Goal: Information Seeking & Learning: Learn about a topic

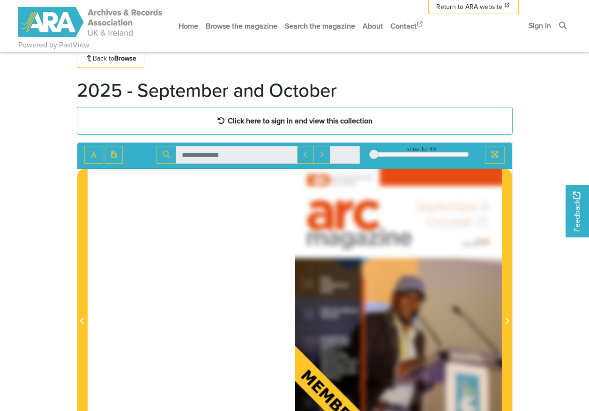
scroll to position [47, 0]
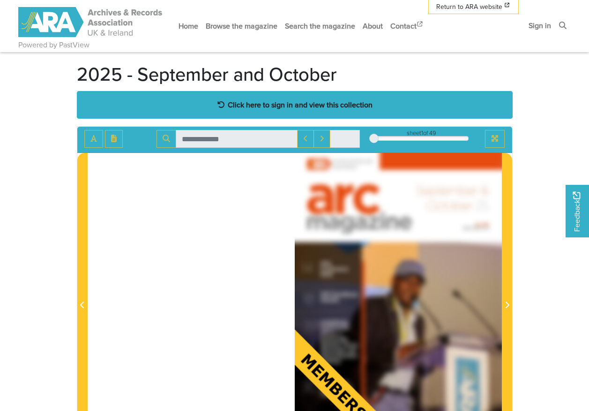
click at [294, 100] on strong "Click here to sign in and view this collection" at bounding box center [300, 104] width 145 height 10
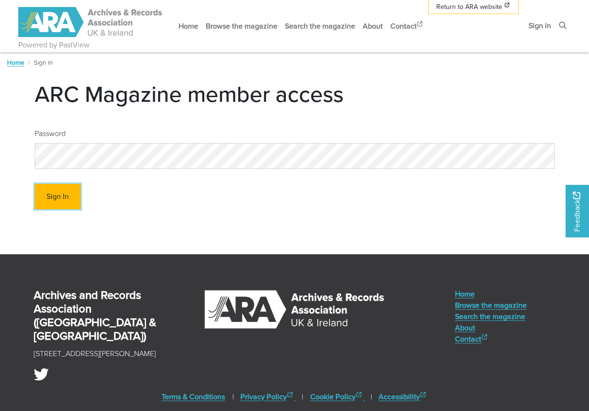
click at [61, 197] on button "Sign In" at bounding box center [58, 197] width 46 height 26
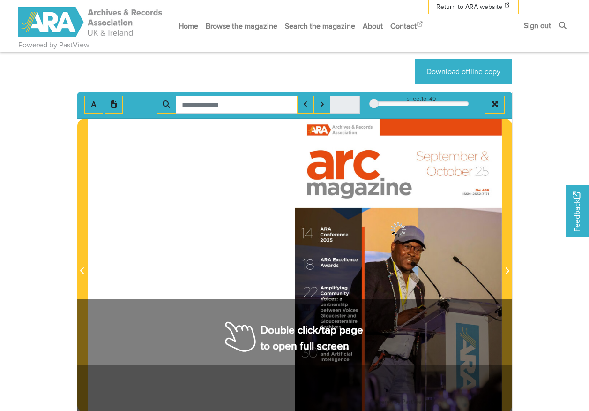
scroll to position [141, 0]
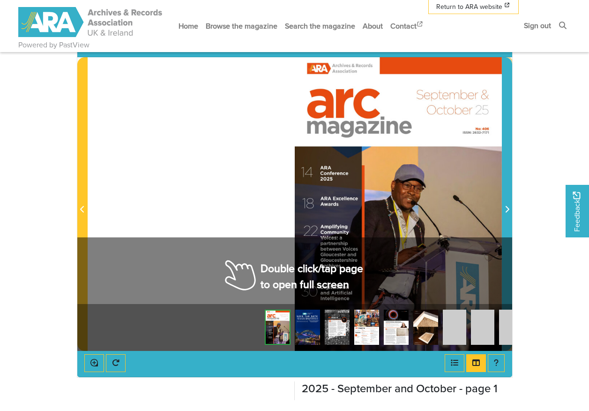
click at [507, 206] on icon "Next Page" at bounding box center [507, 209] width 5 height 8
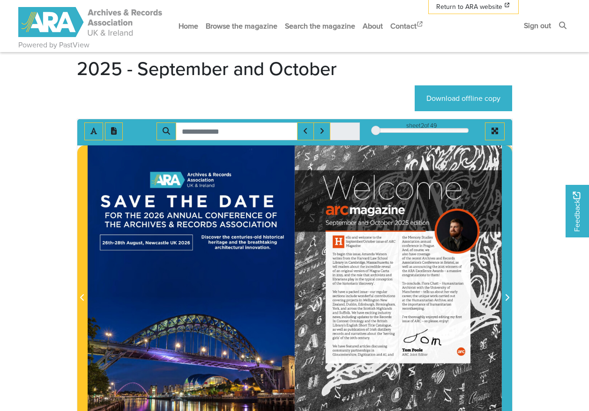
scroll to position [47, 0]
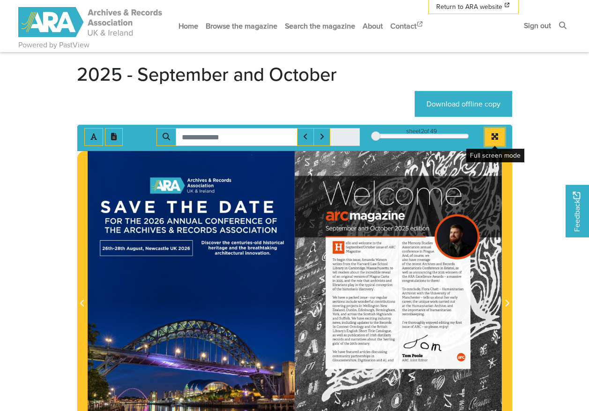
click at [492, 134] on icon "Full screen mode" at bounding box center [495, 137] width 8 height 8
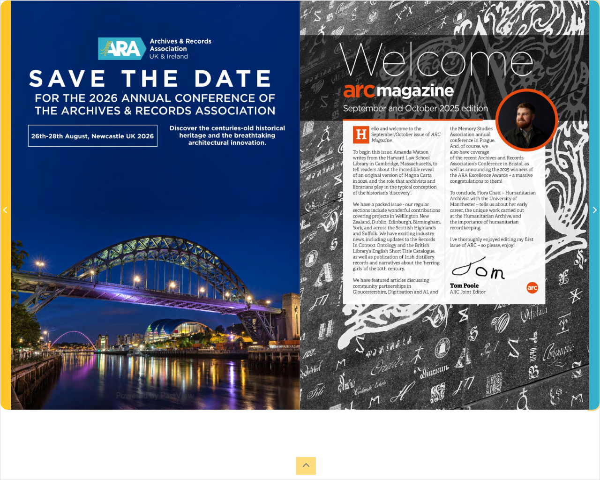
click at [589, 214] on icon "Next Page" at bounding box center [594, 210] width 5 height 8
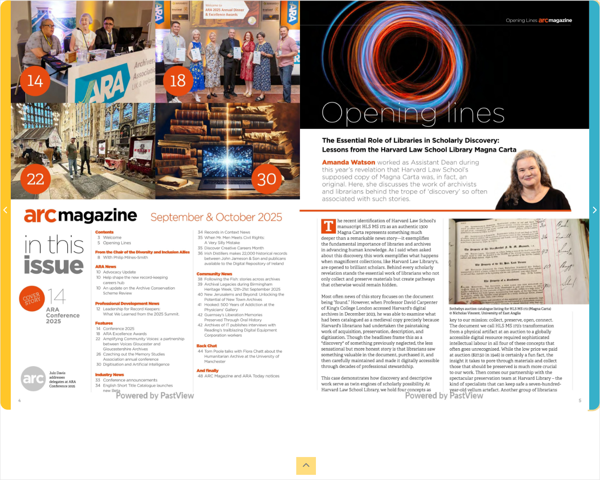
click at [589, 214] on icon "Next Page" at bounding box center [594, 210] width 5 height 8
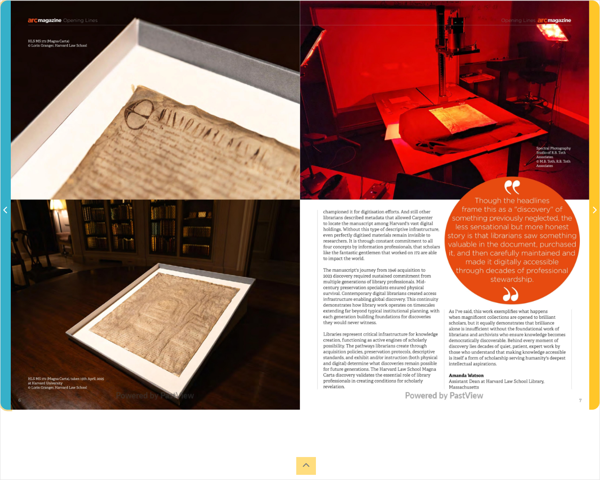
click at [8, 209] on span "Previous Page" at bounding box center [5, 210] width 9 height 11
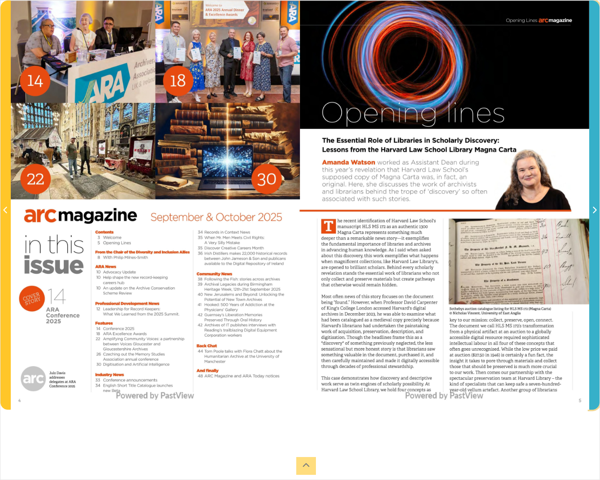
click at [589, 205] on span "Next Page" at bounding box center [594, 210] width 9 height 11
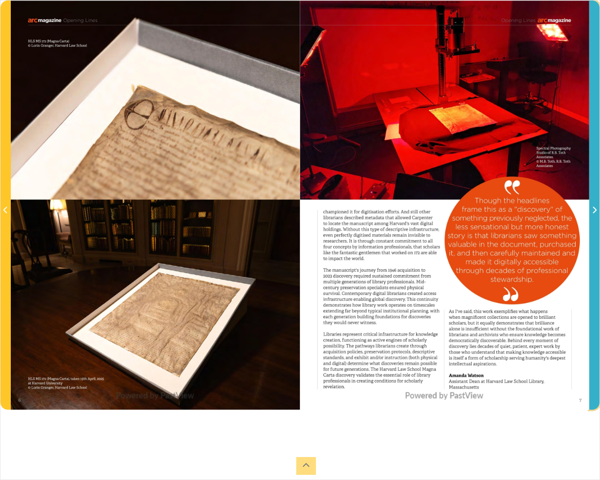
click at [589, 205] on span "Next Page" at bounding box center [594, 210] width 9 height 11
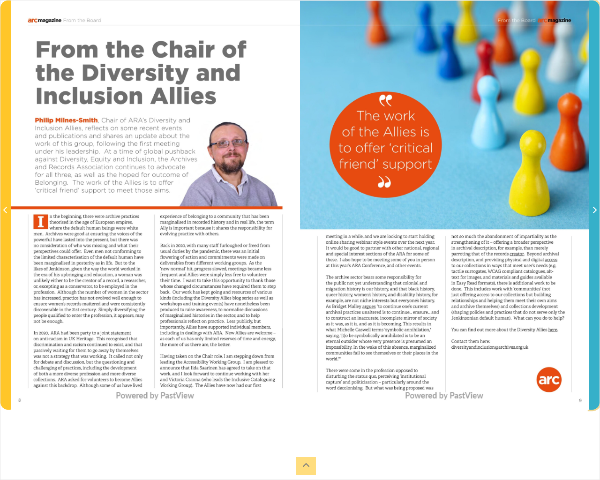
click at [589, 207] on icon "Next Page" at bounding box center [594, 210] width 5 height 8
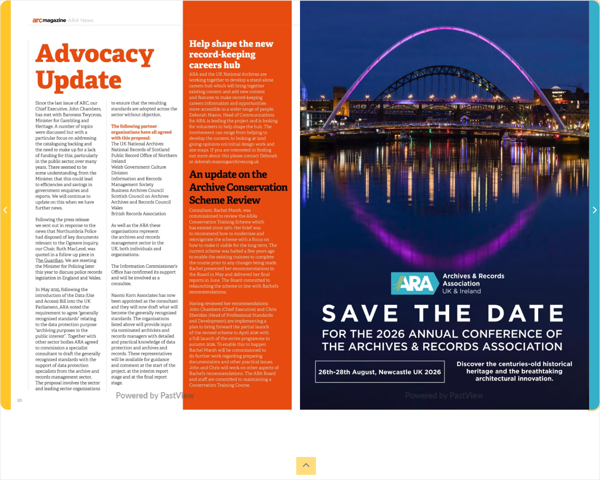
click at [589, 207] on icon "Next Page" at bounding box center [594, 210] width 5 height 8
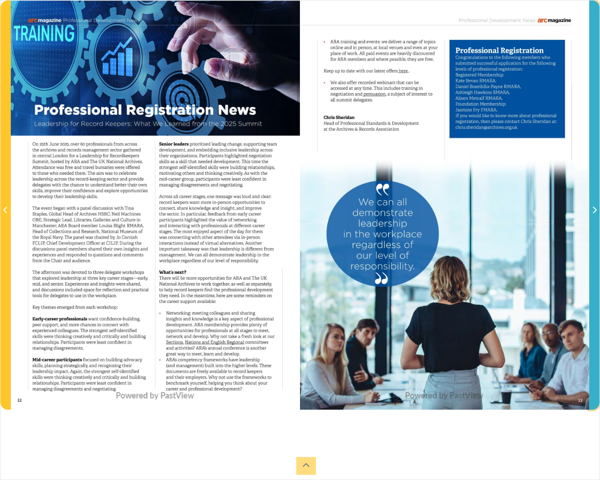
click at [589, 207] on icon "Next Page" at bounding box center [594, 210] width 5 height 8
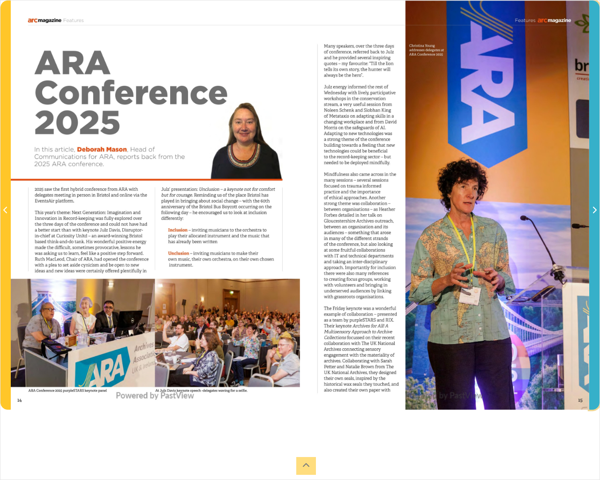
click at [589, 207] on icon "Next Page" at bounding box center [594, 210] width 5 height 8
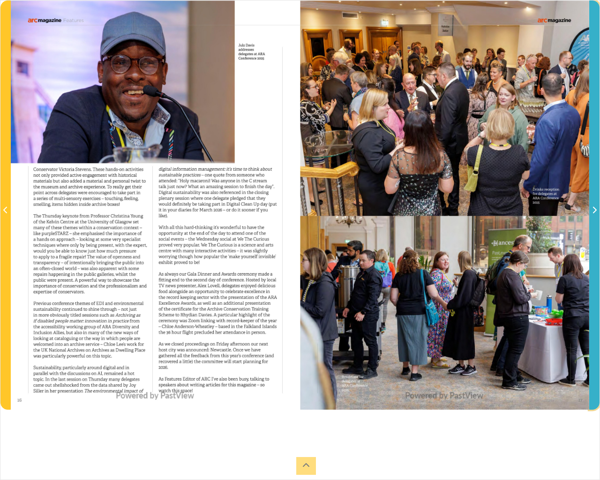
click at [589, 207] on icon "Next Page" at bounding box center [594, 210] width 5 height 8
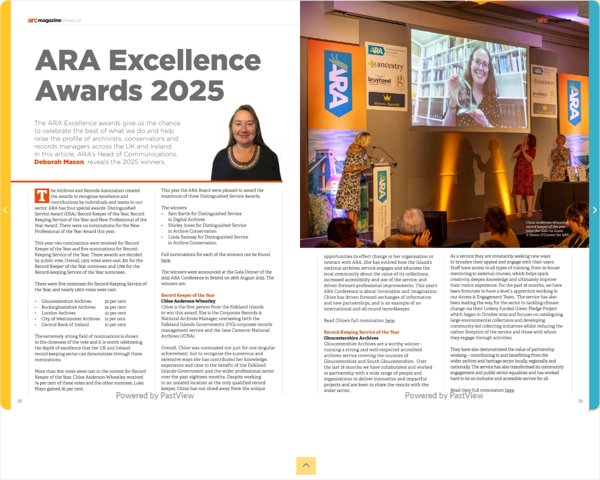
click at [589, 207] on icon "Next Page" at bounding box center [594, 210] width 5 height 8
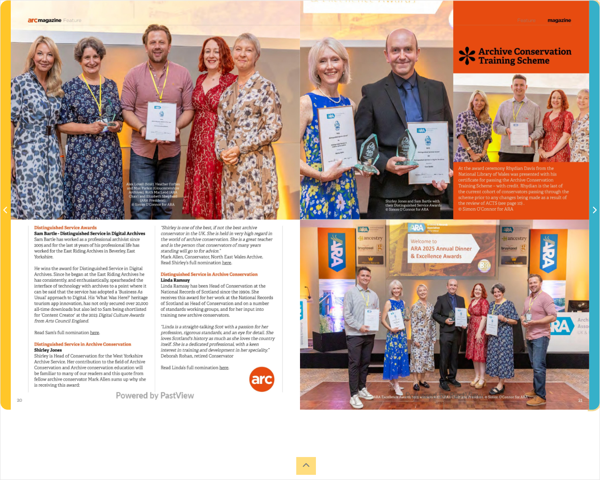
click at [589, 207] on icon "Next Page" at bounding box center [594, 210] width 5 height 8
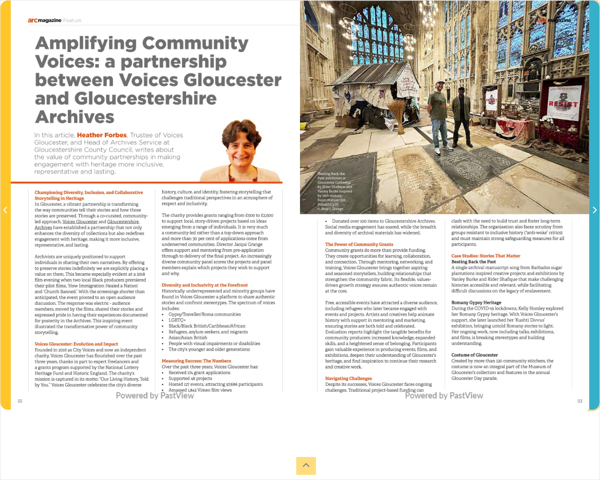
click at [589, 207] on icon "Next Page" at bounding box center [594, 210] width 5 height 8
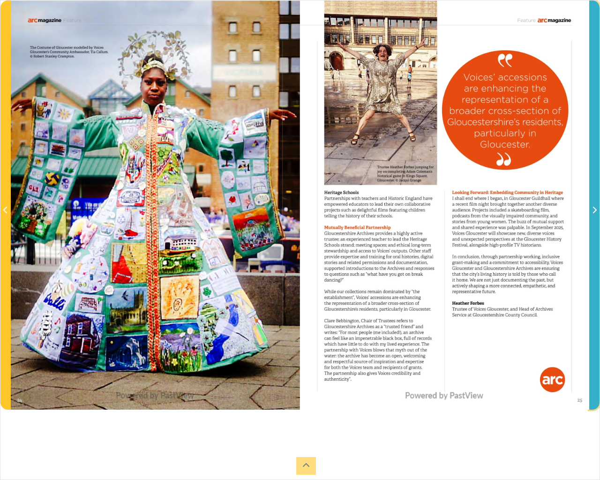
click at [589, 207] on icon "Next Page" at bounding box center [594, 210] width 5 height 8
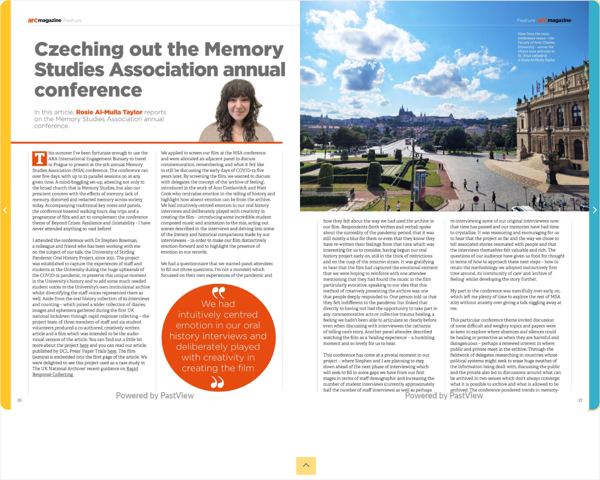
click at [589, 213] on span "Next Page" at bounding box center [594, 210] width 9 height 11
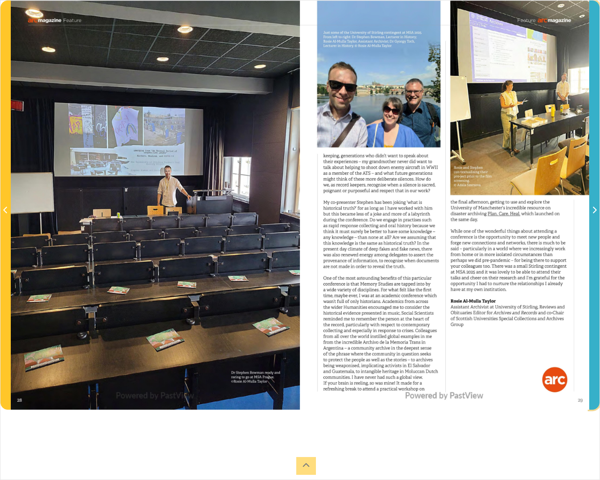
click at [589, 213] on span "Next Page" at bounding box center [594, 210] width 9 height 11
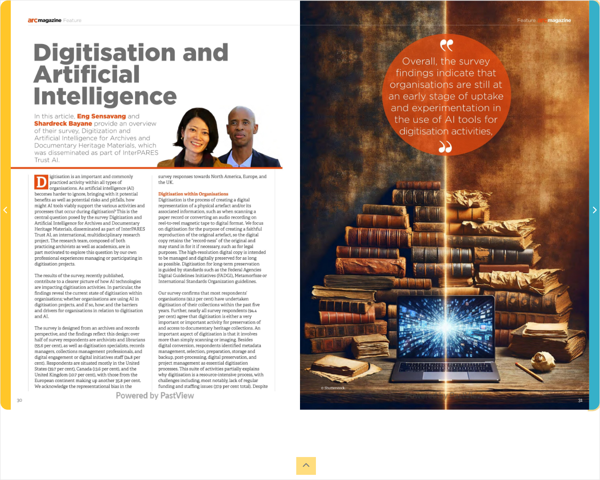
click at [589, 213] on span "Next Page" at bounding box center [594, 210] width 9 height 11
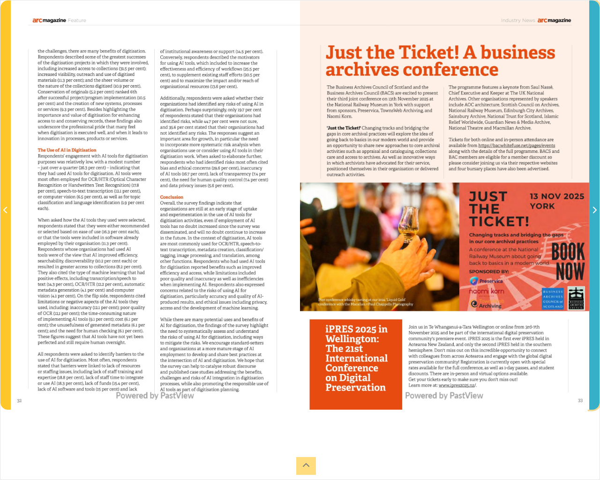
click at [589, 213] on span "Next Page" at bounding box center [594, 210] width 9 height 11
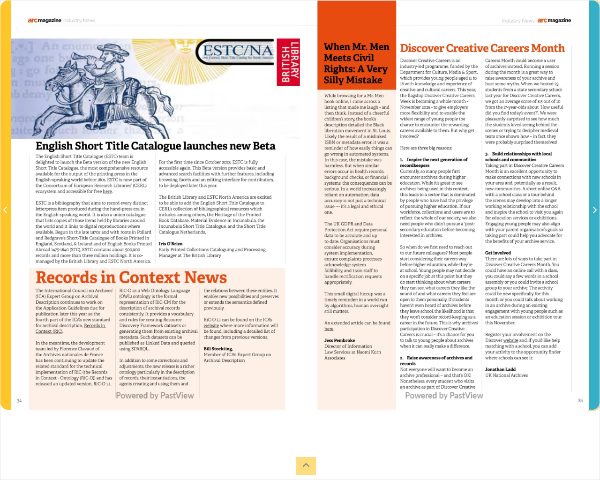
click at [589, 213] on span "Next Page" at bounding box center [594, 210] width 9 height 11
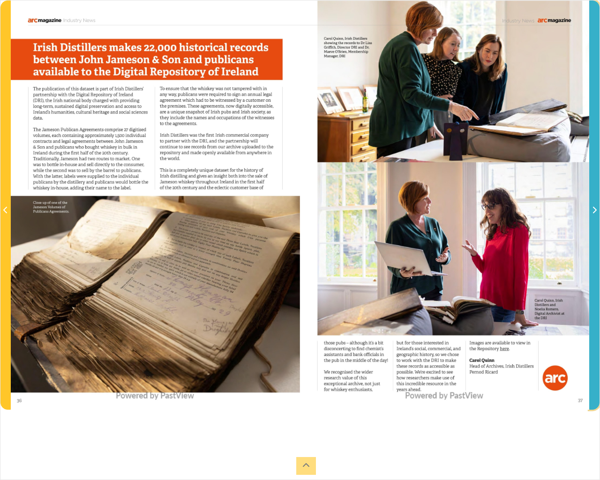
click at [589, 213] on span "Next Page" at bounding box center [594, 210] width 9 height 11
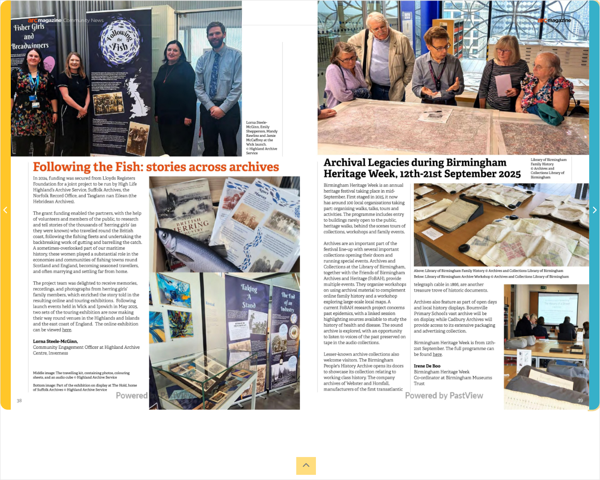
click at [589, 213] on span "Next Page" at bounding box center [594, 210] width 9 height 11
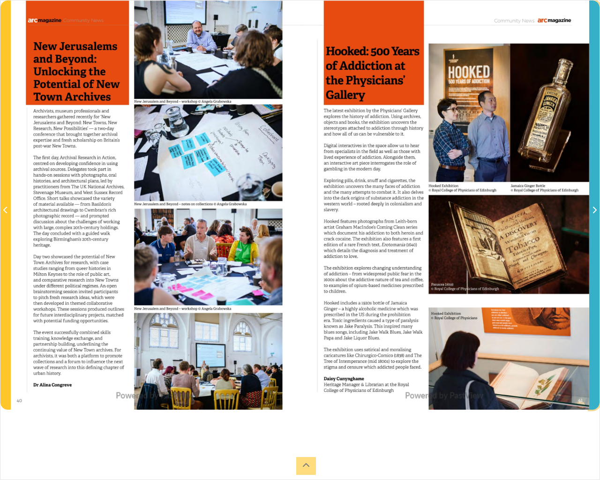
click at [589, 213] on span "Next Page" at bounding box center [594, 210] width 9 height 11
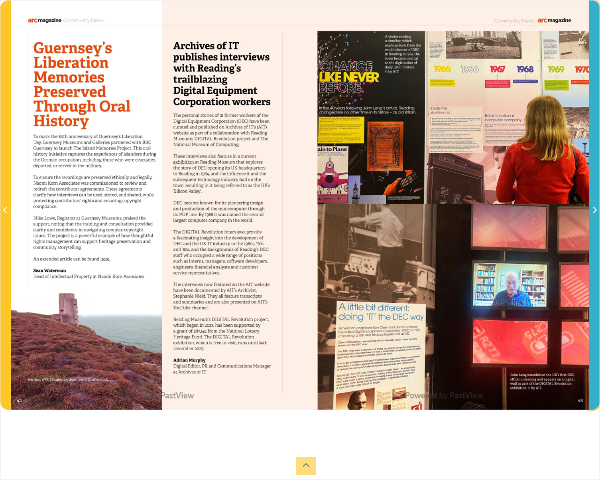
click at [589, 213] on span "Next Page" at bounding box center [594, 210] width 9 height 11
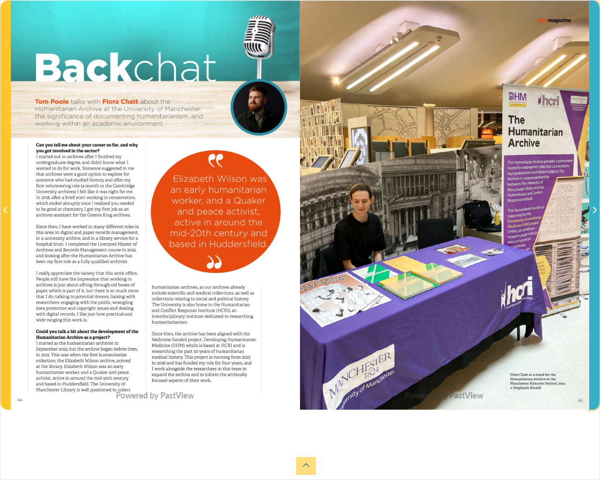
click at [589, 213] on span "Next Page" at bounding box center [594, 210] width 9 height 11
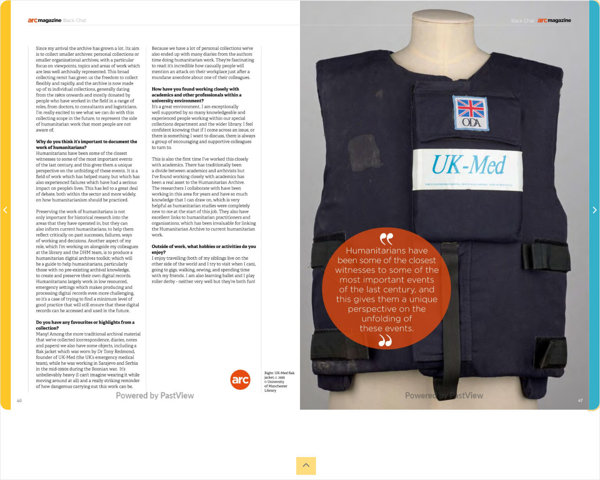
click at [589, 213] on span "Next Page" at bounding box center [594, 210] width 9 height 11
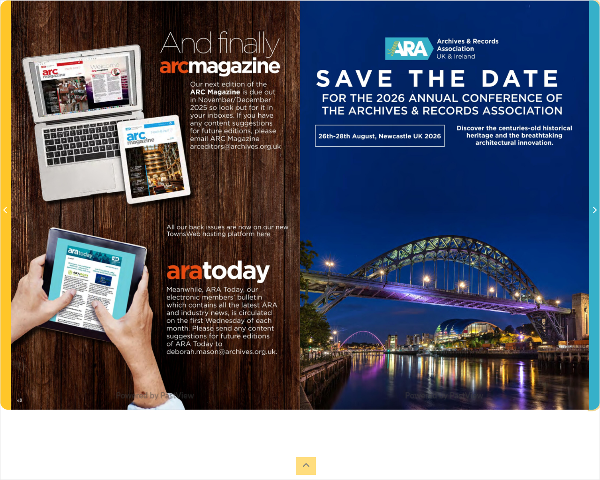
click at [589, 213] on span "Next Page" at bounding box center [594, 210] width 9 height 11
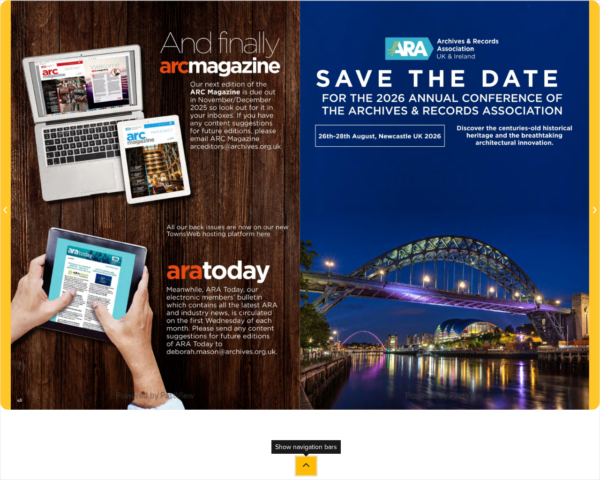
click at [305, 410] on icon at bounding box center [306, 466] width 8 height 8
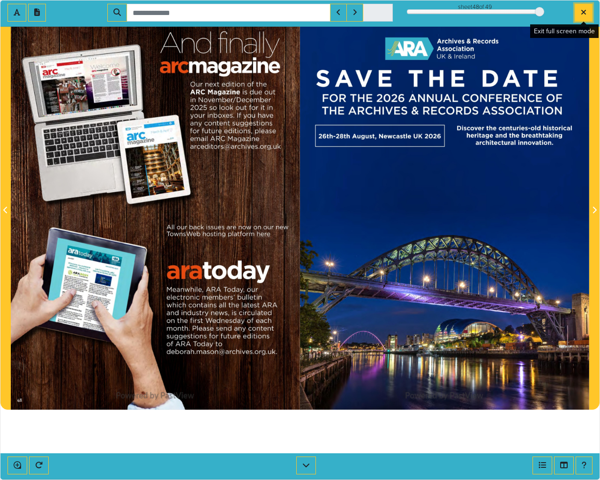
click at [586, 13] on icon "Exit full screen mode" at bounding box center [584, 12] width 6 height 8
